Goal: Task Accomplishment & Management: Manage account settings

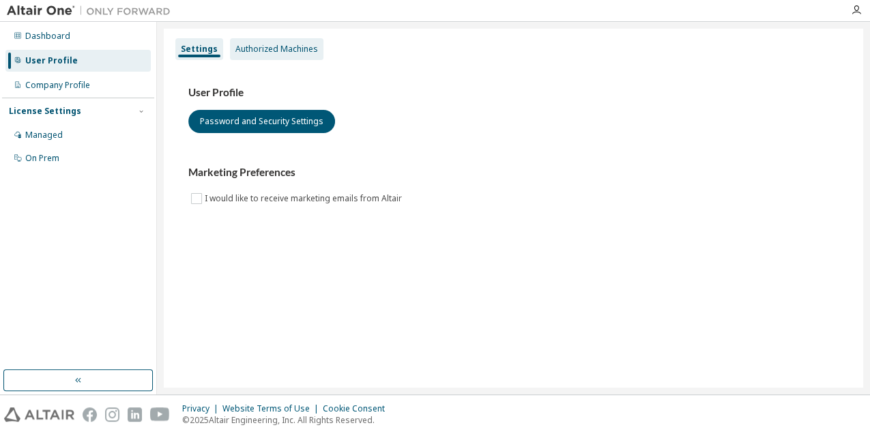
click at [268, 52] on div "Authorized Machines" at bounding box center [276, 49] width 83 height 11
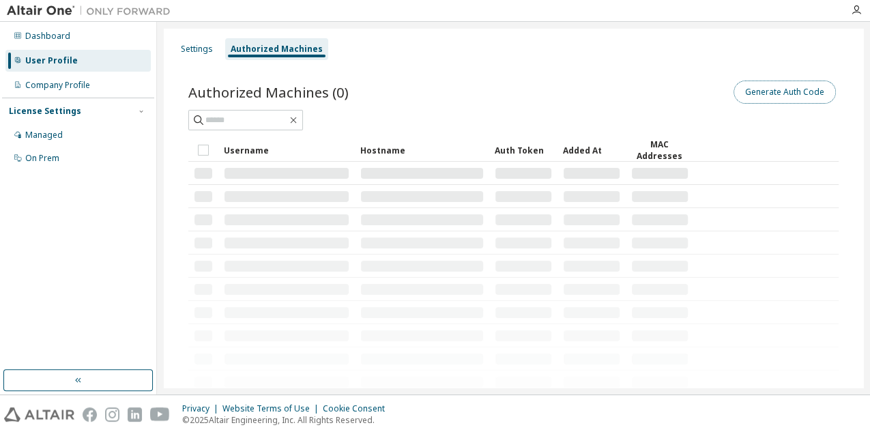
click at [790, 87] on button "Generate Auth Code" at bounding box center [785, 92] width 102 height 23
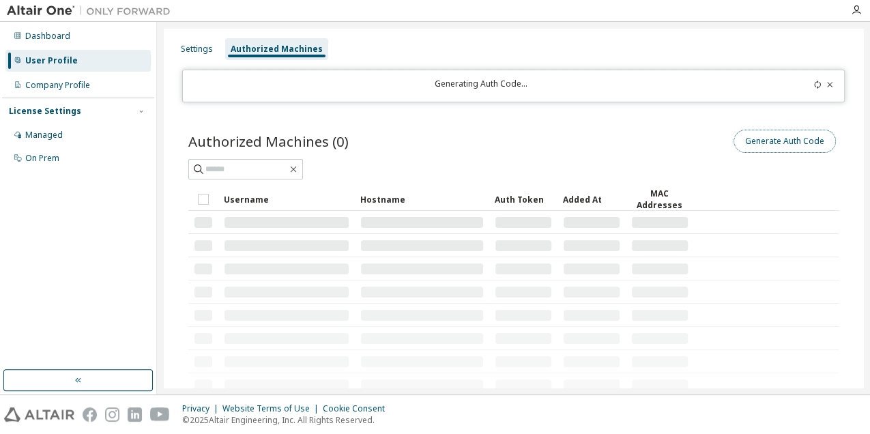
click at [769, 142] on button "Generate Auth Code" at bounding box center [785, 141] width 102 height 23
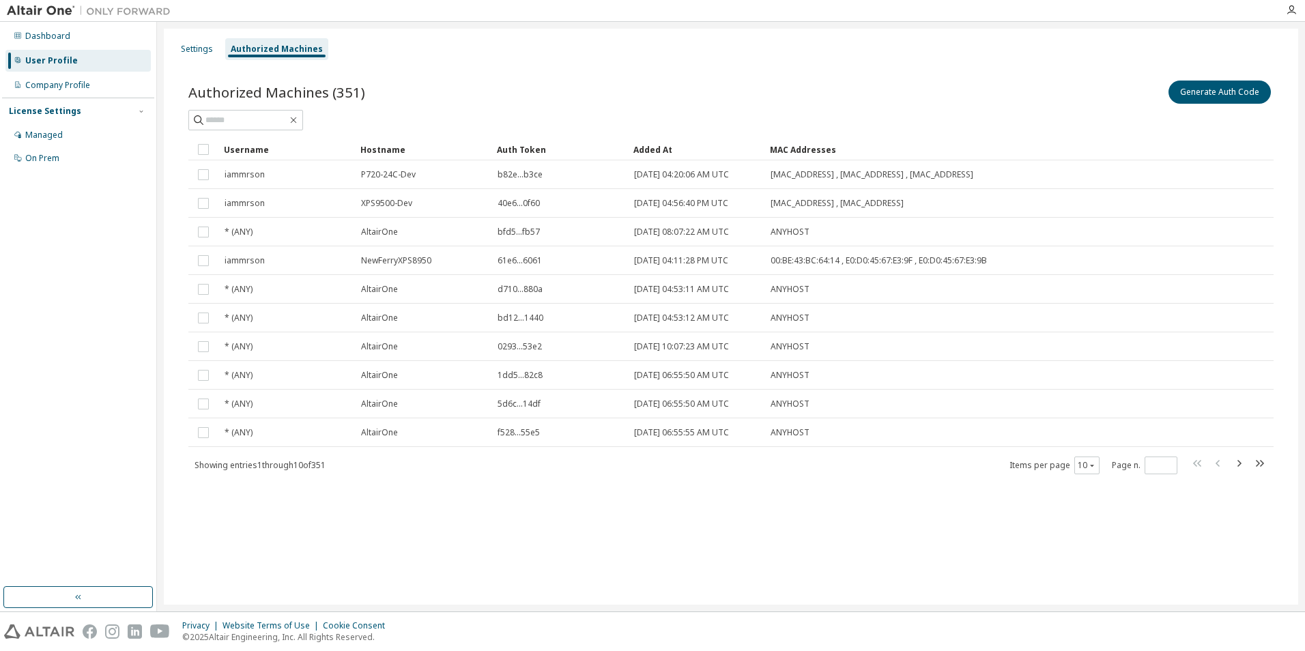
click at [869, 92] on div "Generate Auth Code" at bounding box center [1002, 92] width 543 height 29
click at [869, 10] on icon "button" at bounding box center [1291, 10] width 11 height 11
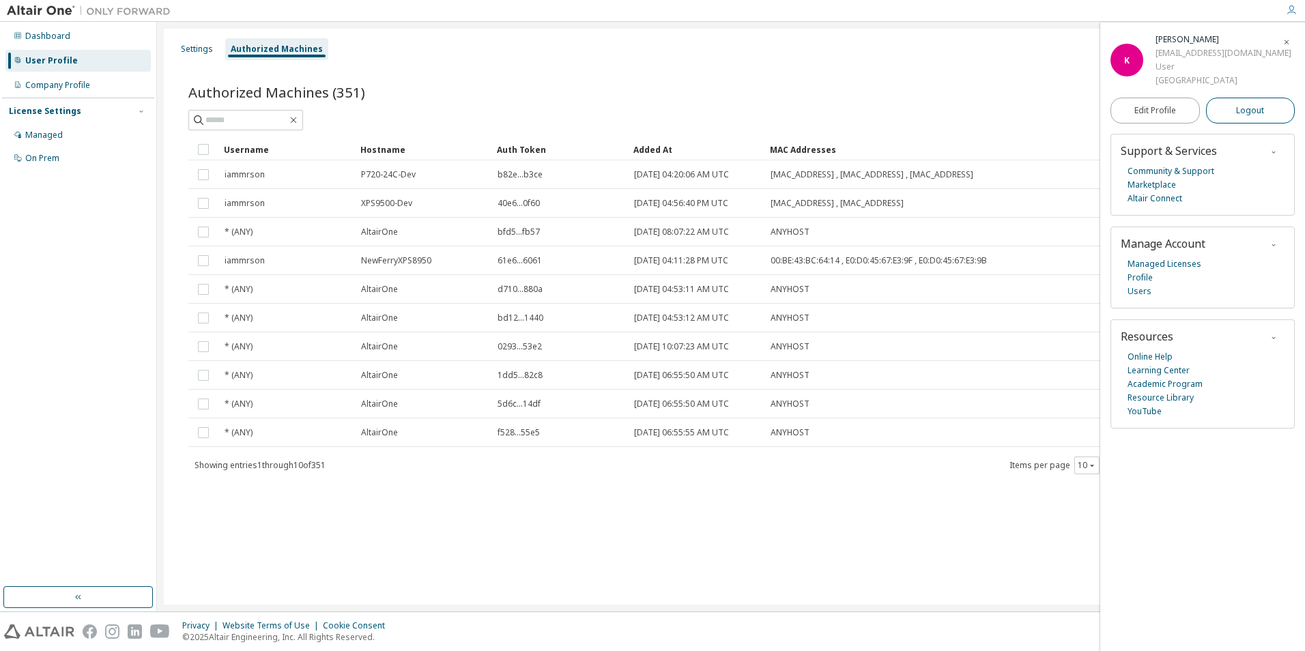
click at [869, 109] on span "Logout" at bounding box center [1250, 111] width 28 height 14
